Goal: Information Seeking & Learning: Understand process/instructions

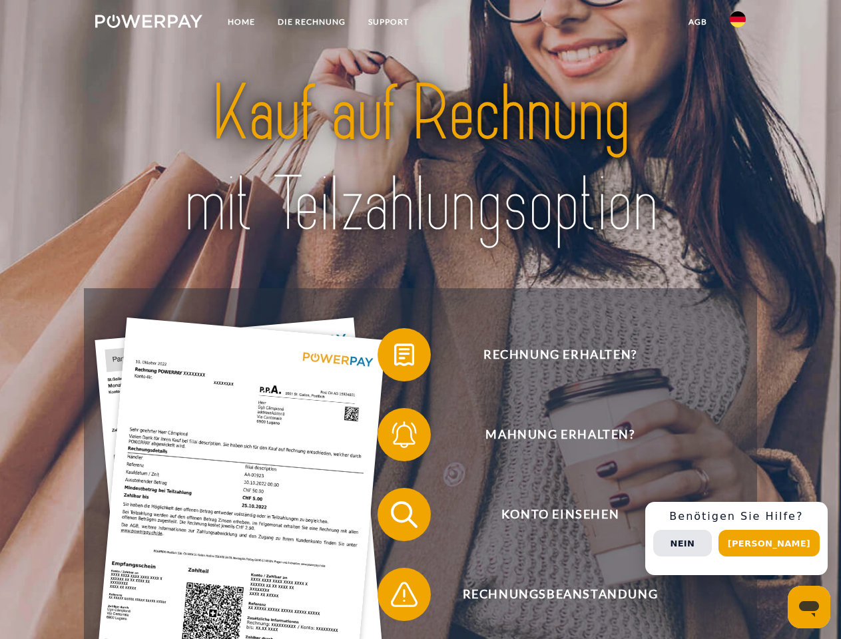
click at [148, 23] on img at bounding box center [148, 21] width 107 height 13
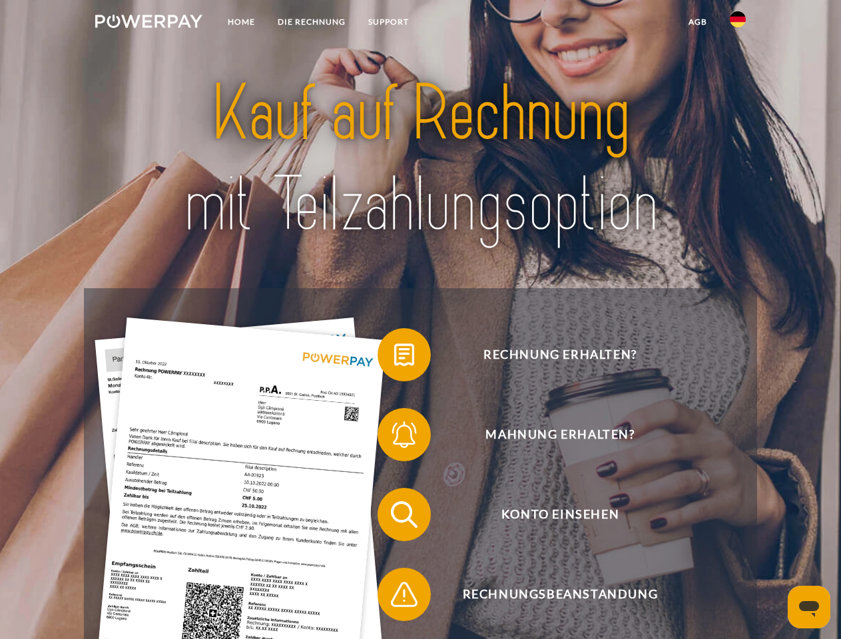
click at [738, 23] on img at bounding box center [738, 19] width 16 height 16
click at [697, 22] on link "agb" at bounding box center [697, 22] width 41 height 24
click at [394, 358] on span at bounding box center [384, 355] width 67 height 67
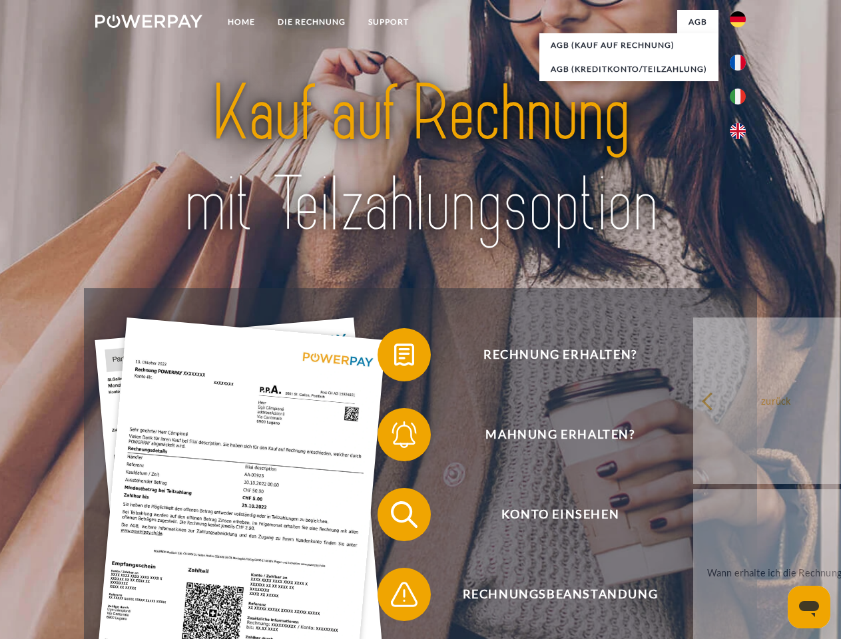
click at [394, 437] on span at bounding box center [384, 435] width 67 height 67
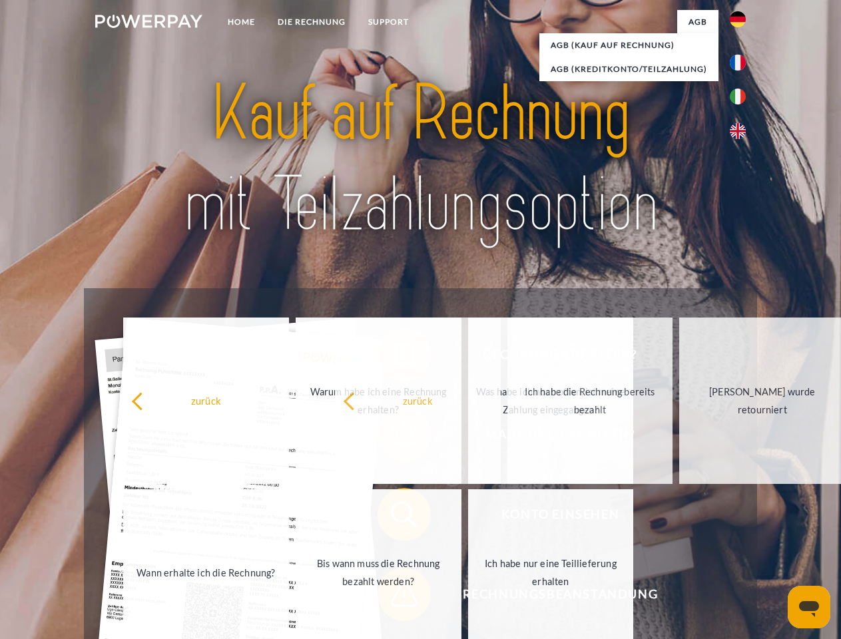
click at [394, 597] on span at bounding box center [384, 594] width 67 height 67
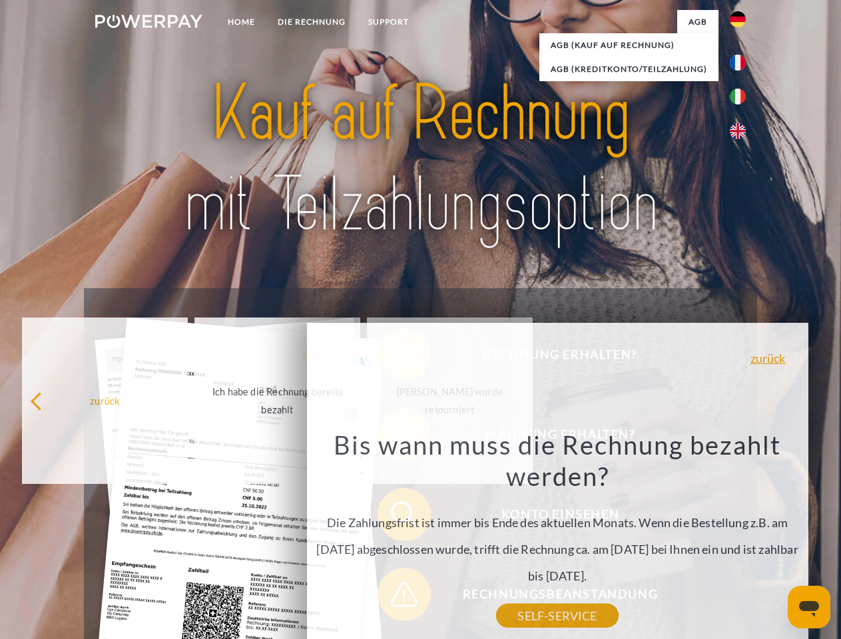
click at [741, 539] on div "Rechnung erhalten? Mahnung erhalten? Konto einsehen" at bounding box center [420, 554] width 673 height 533
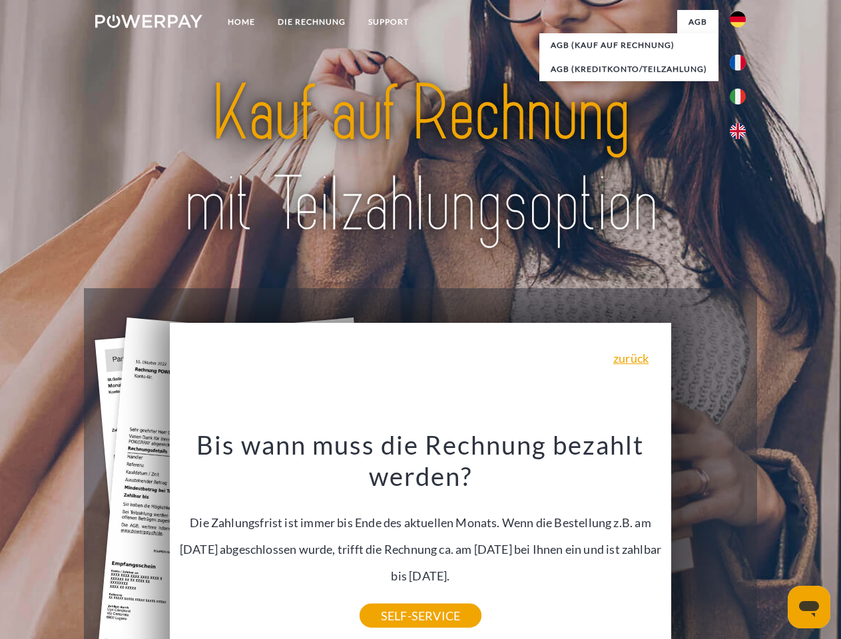
click at [708, 541] on span "Konto einsehen" at bounding box center [560, 514] width 326 height 53
click at [774, 543] on header "Home DIE RECHNUNG SUPPORT" at bounding box center [420, 460] width 841 height 920
